Goal: Connect with others: Connect with others

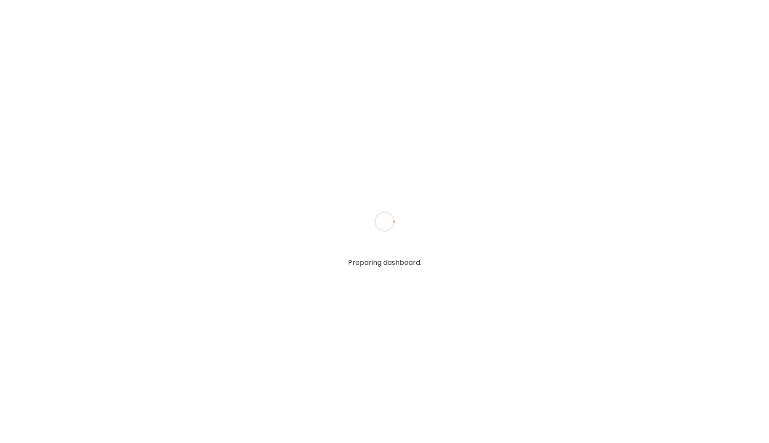
type input "*****"
type input "**********"
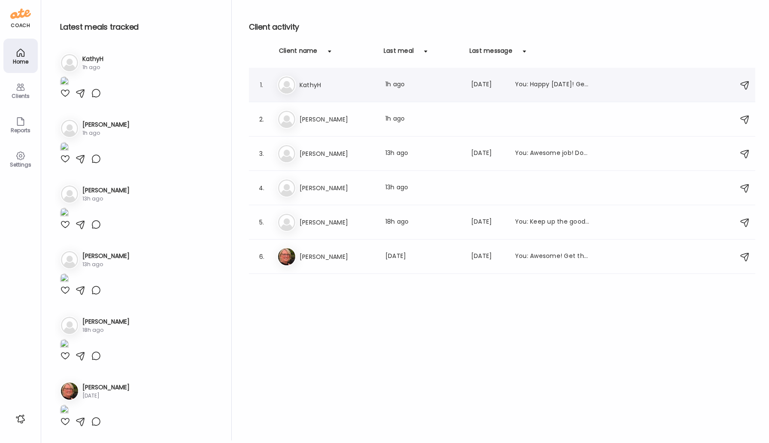
type input "**********"
click at [310, 90] on div "Ka [PERSON_NAME] Last meal: 1h ago Last message: [DATE] You: Happy [DATE]! Get …" at bounding box center [503, 85] width 452 height 19
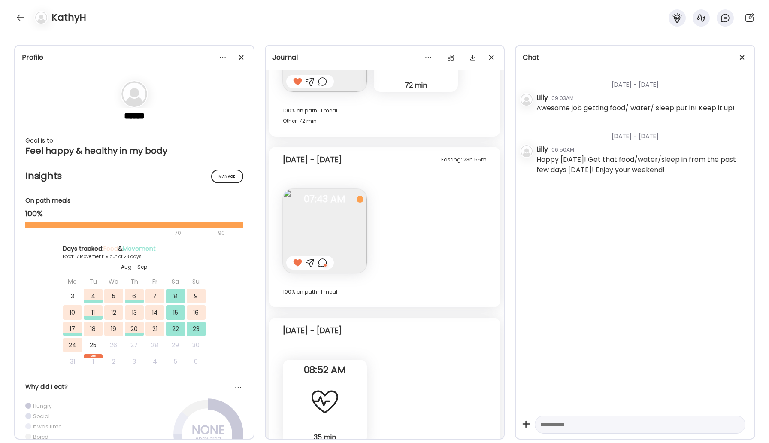
scroll to position [7248, 0]
click at [22, 18] on div at bounding box center [21, 18] width 14 height 14
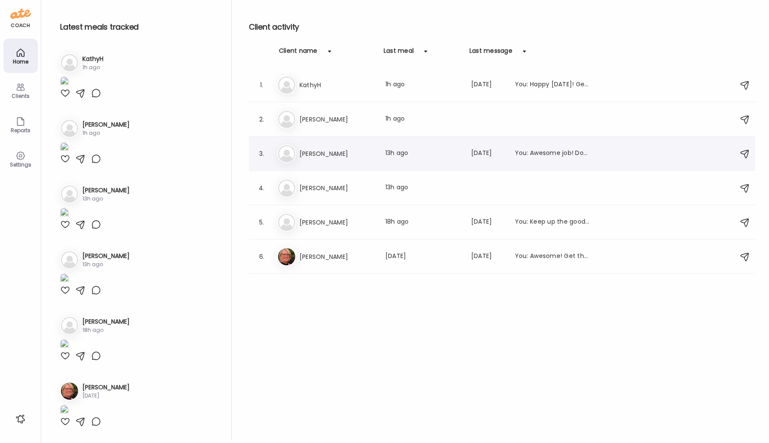
click at [324, 155] on h3 "[PERSON_NAME]" at bounding box center [338, 154] width 76 height 10
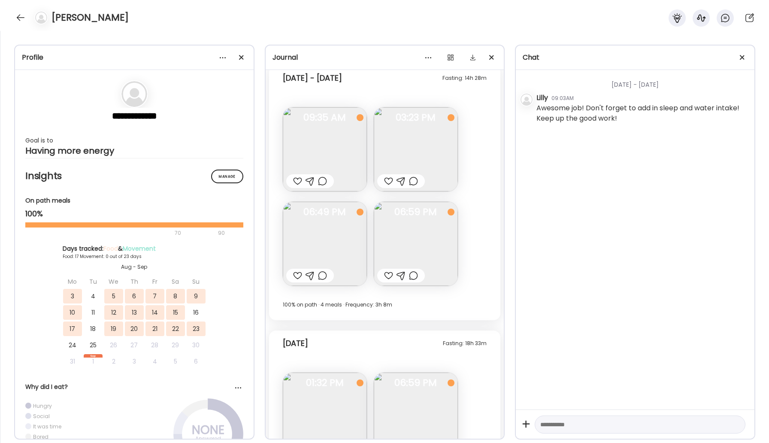
scroll to position [7413, 0]
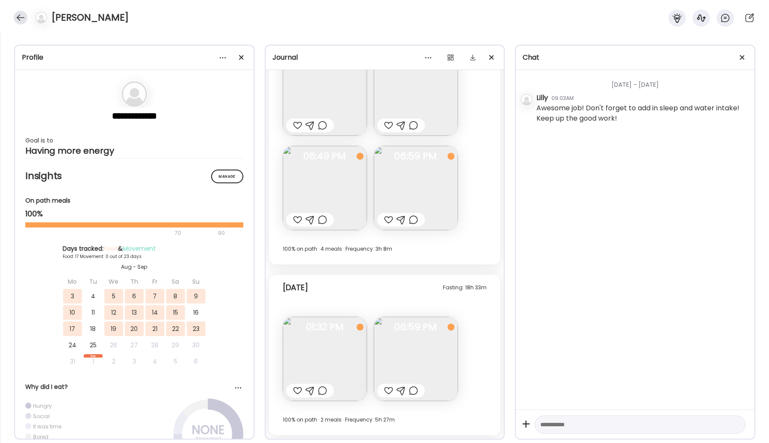
click at [18, 16] on div at bounding box center [21, 18] width 14 height 14
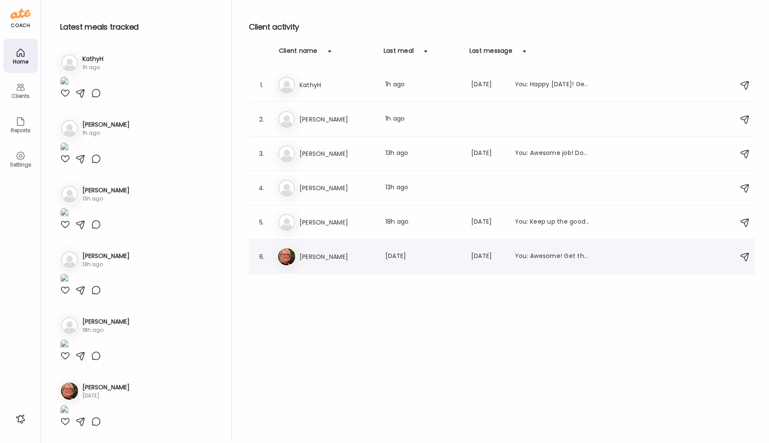
click at [326, 258] on h3 "[PERSON_NAME]" at bounding box center [338, 257] width 76 height 10
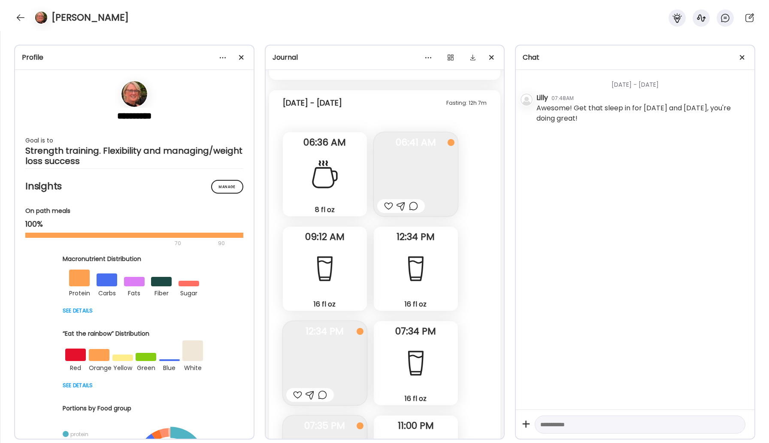
scroll to position [15717, 0]
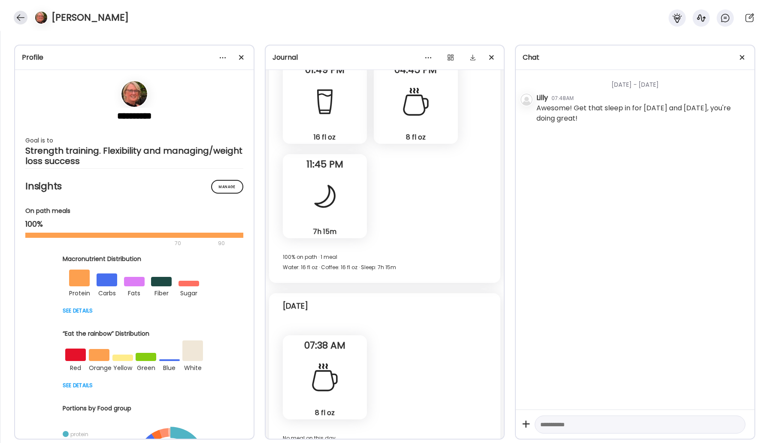
click at [24, 16] on div at bounding box center [21, 18] width 14 height 14
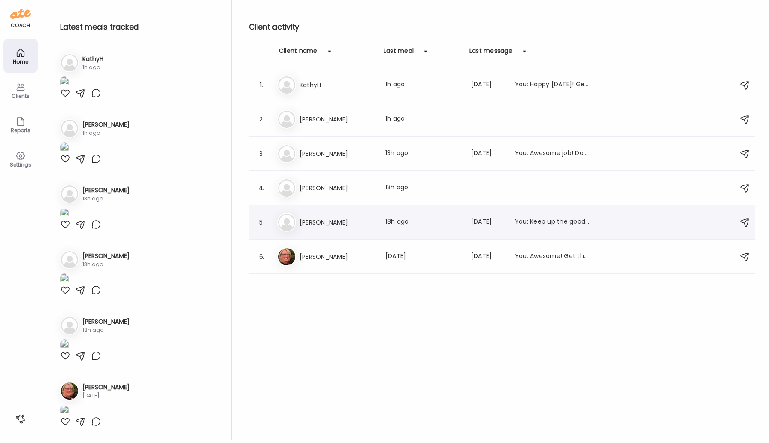
click at [306, 217] on h3 "[PERSON_NAME]" at bounding box center [338, 222] width 76 height 10
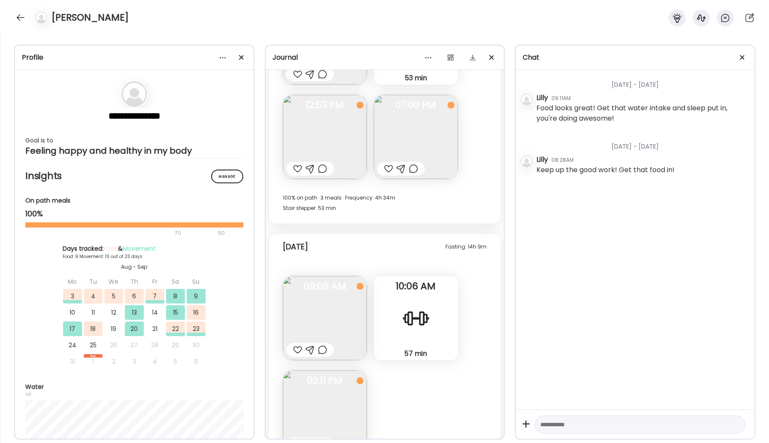
scroll to position [6579, 0]
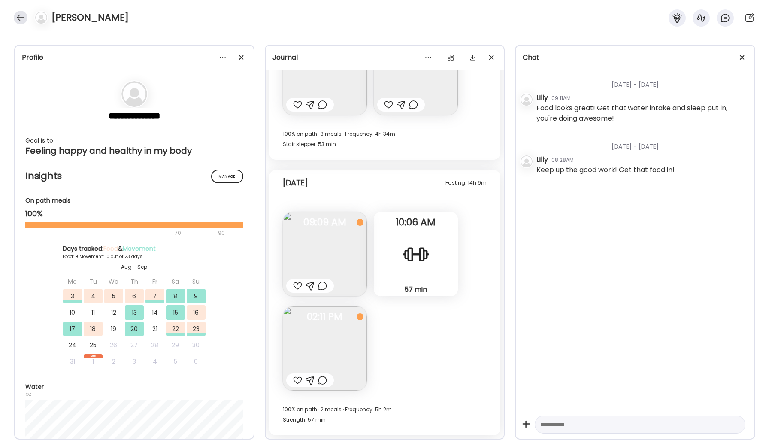
click at [15, 16] on div at bounding box center [21, 18] width 14 height 14
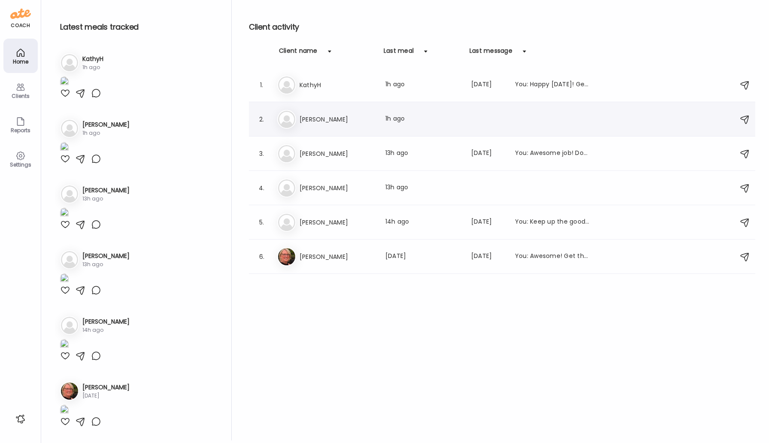
click at [316, 117] on h3 "[PERSON_NAME]" at bounding box center [338, 119] width 76 height 10
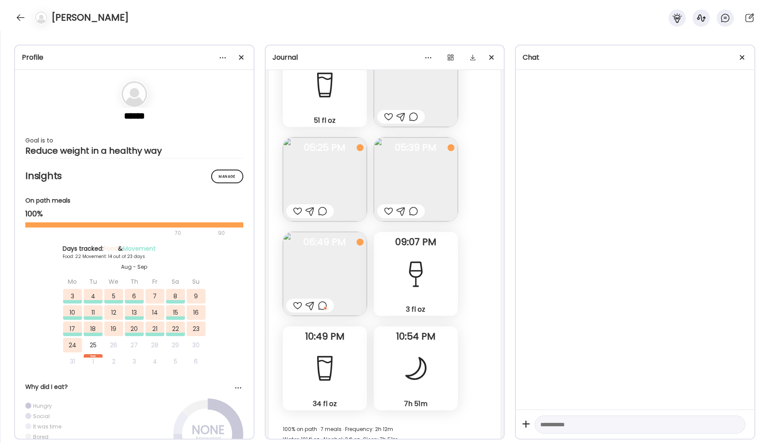
scroll to position [23917, 0]
click at [343, 232] on img at bounding box center [325, 274] width 84 height 84
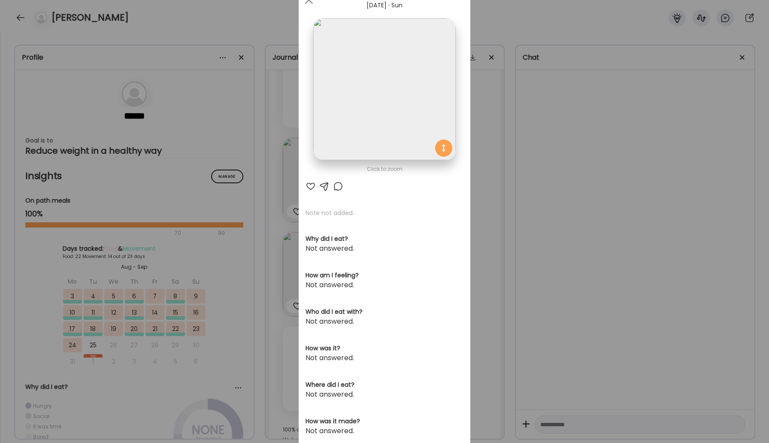
scroll to position [0, 0]
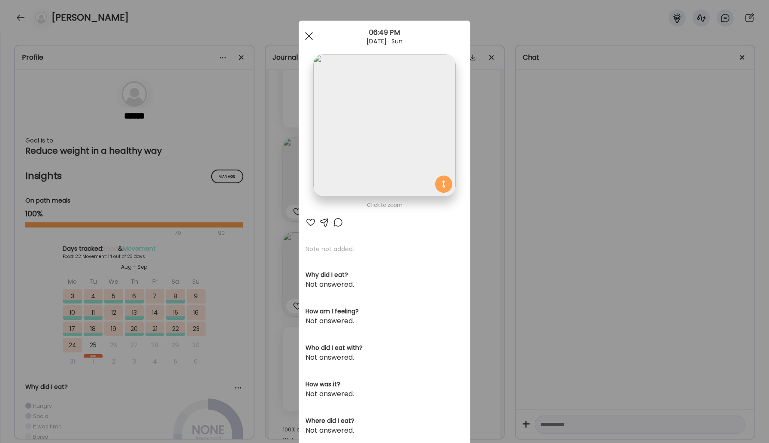
click at [312, 33] on div at bounding box center [309, 35] width 17 height 17
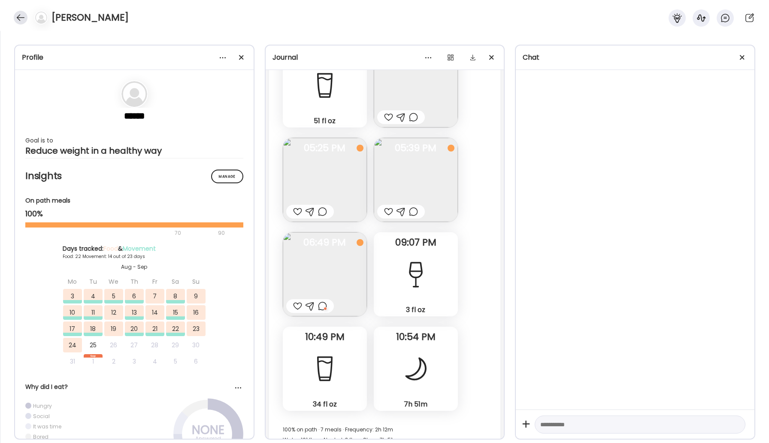
click at [27, 15] on div "[PERSON_NAME]" at bounding box center [384, 15] width 769 height 31
click at [22, 20] on div at bounding box center [21, 18] width 14 height 14
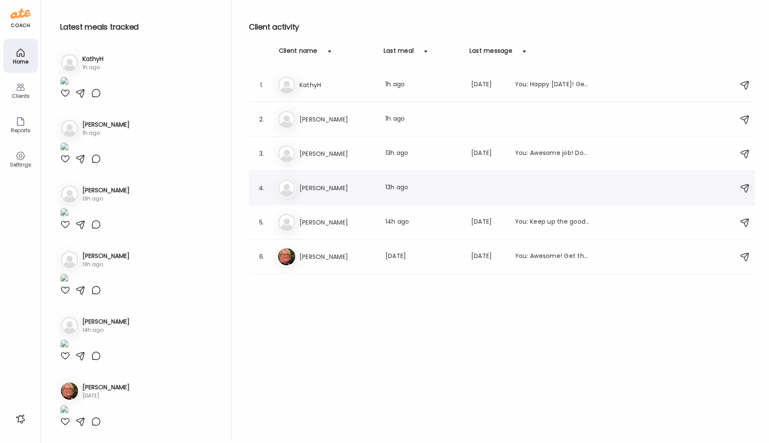
click at [323, 192] on h3 "[PERSON_NAME]" at bounding box center [338, 188] width 76 height 10
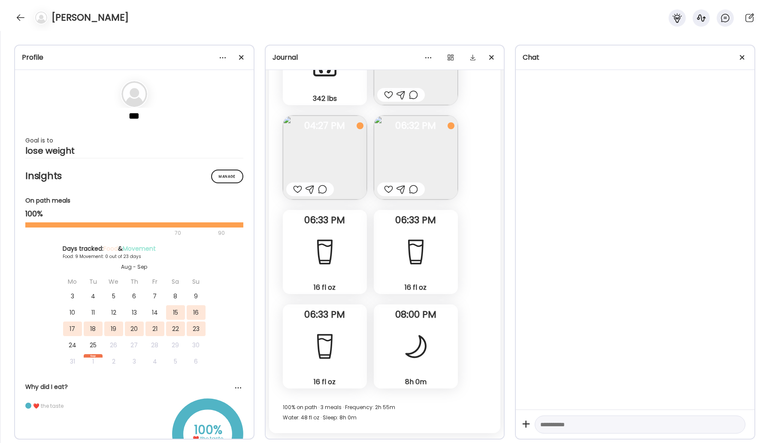
scroll to position [3460, 0]
